Goal: Task Accomplishment & Management: Complete application form

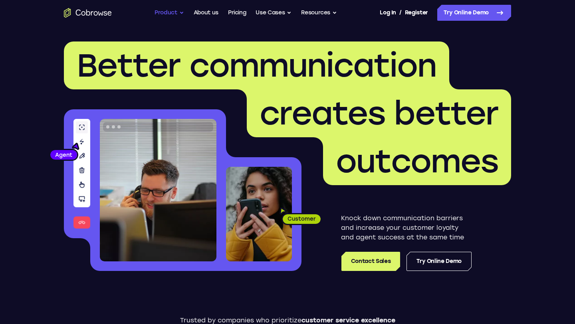
click at [164, 14] on button "Product" at bounding box center [170, 13] width 30 height 16
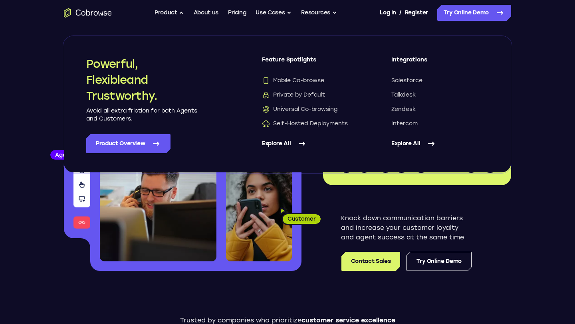
click at [400, 146] on link "Explore All" at bounding box center [441, 143] width 98 height 19
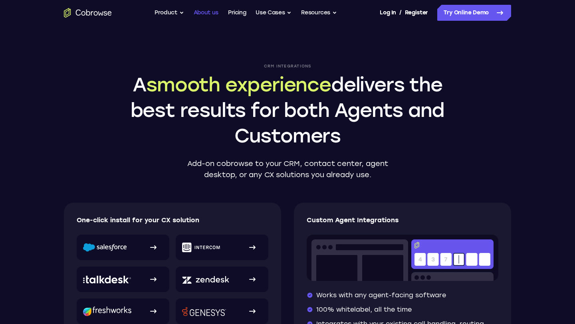
click at [217, 14] on link "About us" at bounding box center [206, 13] width 25 height 16
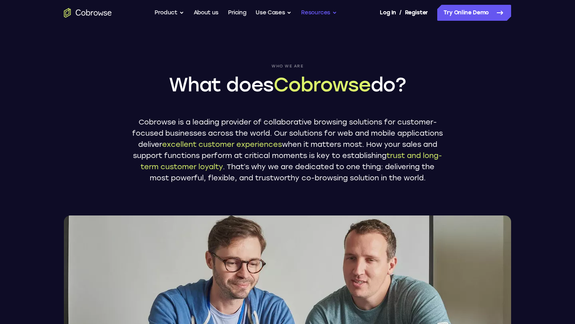
click at [310, 14] on button "Resources" at bounding box center [319, 13] width 36 height 16
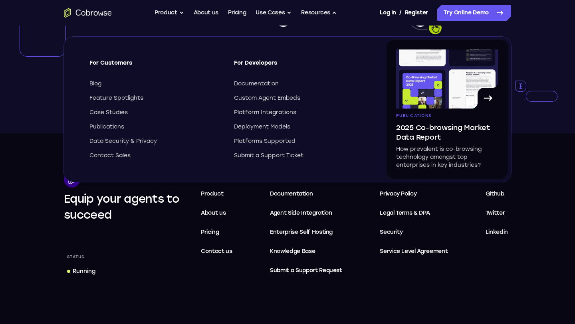
scroll to position [1451, 0]
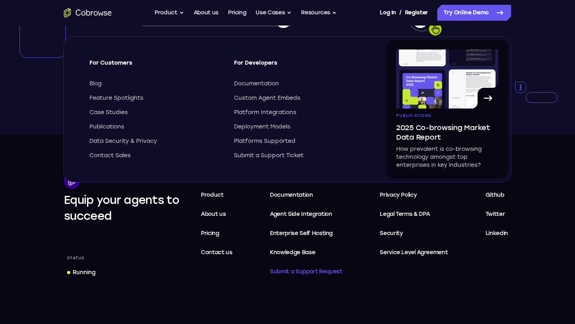
click at [297, 277] on span "Submit a Support Request" at bounding box center [306, 272] width 72 height 10
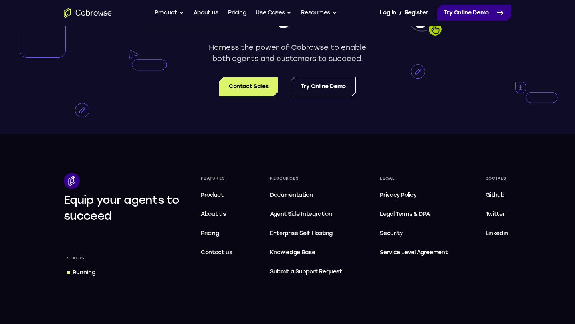
click at [462, 18] on link "Try Online Demo" at bounding box center [475, 13] width 74 height 16
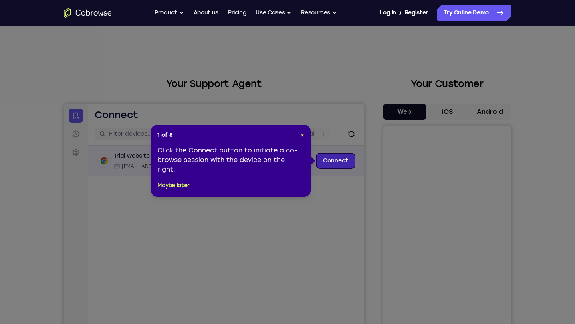
click at [331, 166] on link "Connect" at bounding box center [336, 161] width 38 height 14
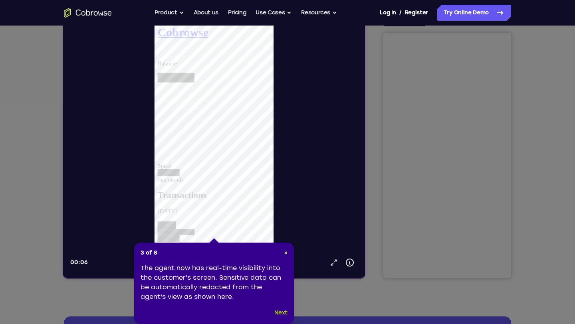
click at [282, 316] on button "Next" at bounding box center [281, 314] width 13 height 10
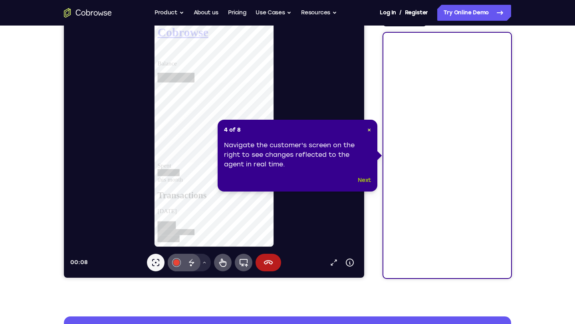
click at [364, 179] on button "Next" at bounding box center [364, 181] width 13 height 10
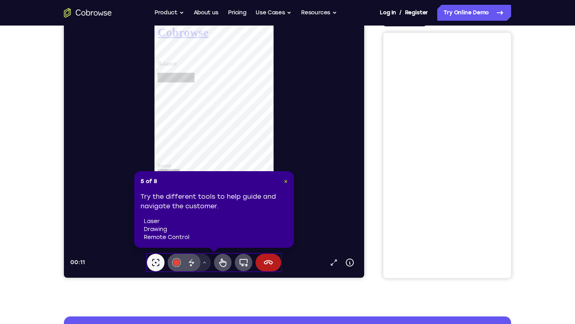
click at [285, 183] on span "×" at bounding box center [286, 181] width 4 height 7
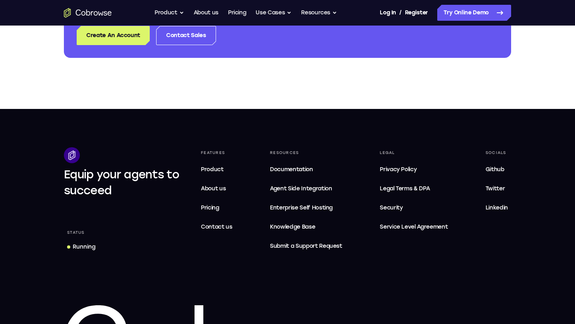
scroll to position [445, 0]
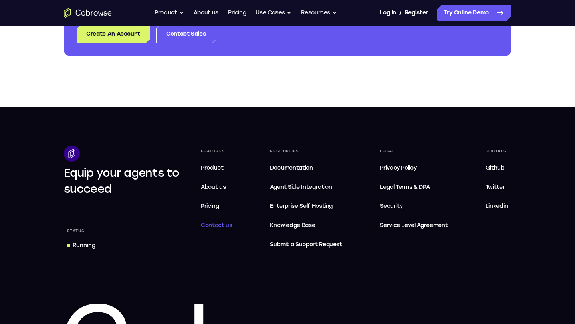
click at [232, 225] on span "Contact us" at bounding box center [217, 225] width 32 height 7
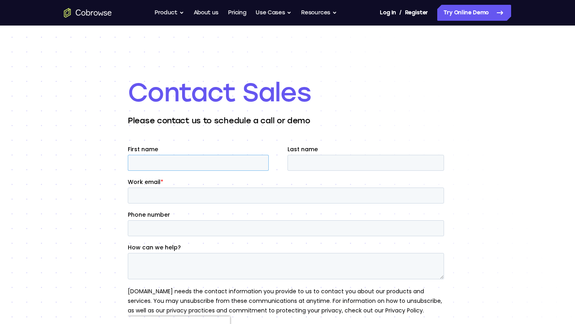
click at [208, 164] on input "First name" at bounding box center [198, 163] width 141 height 16
type input "Marcus"
click at [326, 167] on input "Last name" at bounding box center [366, 163] width 157 height 16
type input "Herrera"
click at [281, 191] on input "Work email *" at bounding box center [286, 196] width 316 height 16
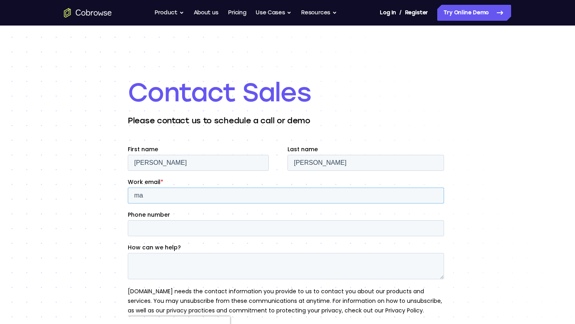
type input "m"
type input "mherrera02@gmail.com"
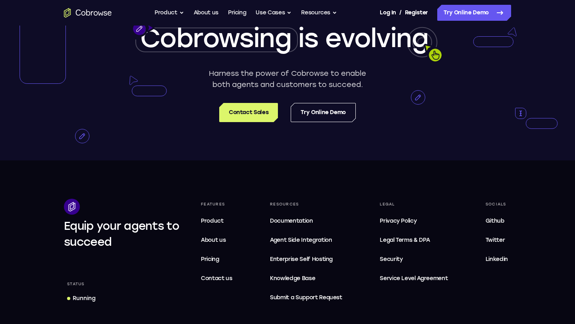
scroll to position [1451, 0]
